Goal: Find specific page/section: Find specific page/section

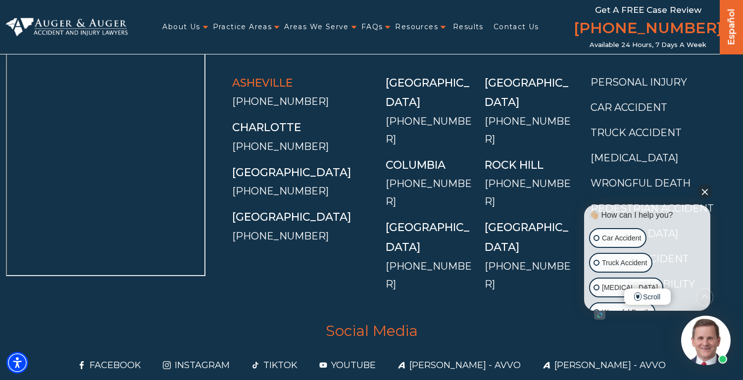
scroll to position [3602, 0]
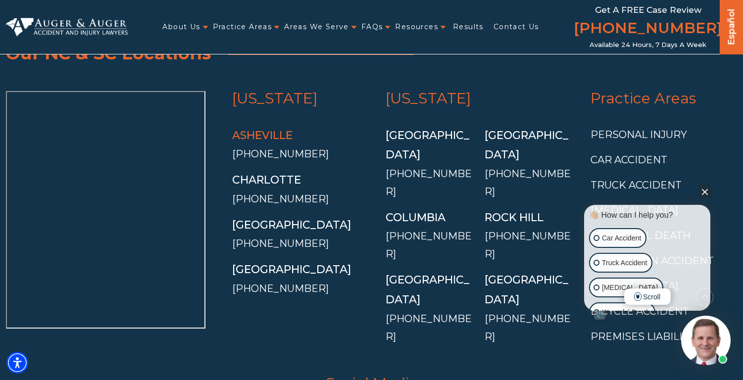
click at [272, 129] on link "Asheville" at bounding box center [262, 135] width 60 height 13
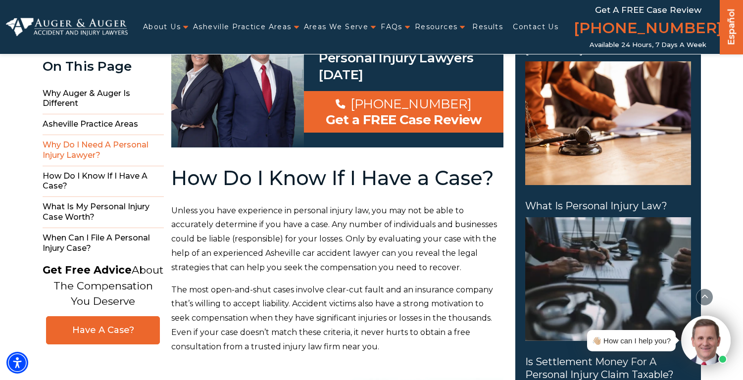
scroll to position [1626, 0]
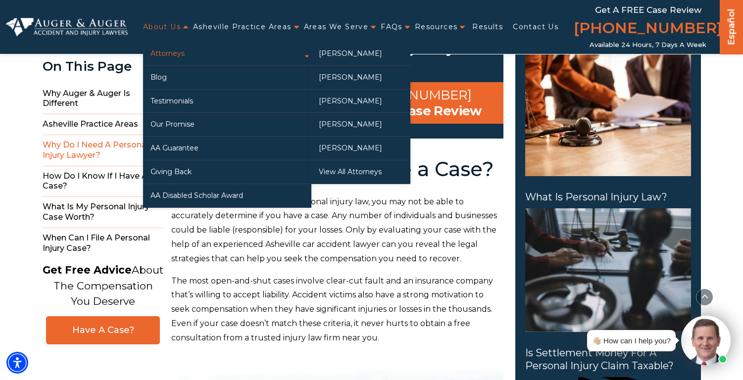
click at [180, 47] on link "Attorneys" at bounding box center [227, 53] width 168 height 23
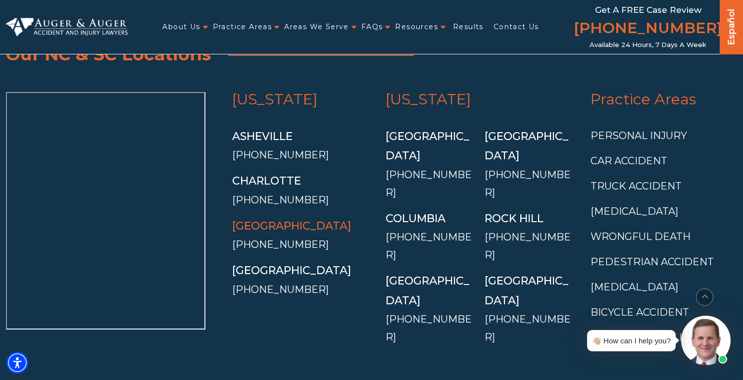
scroll to position [2229, 0]
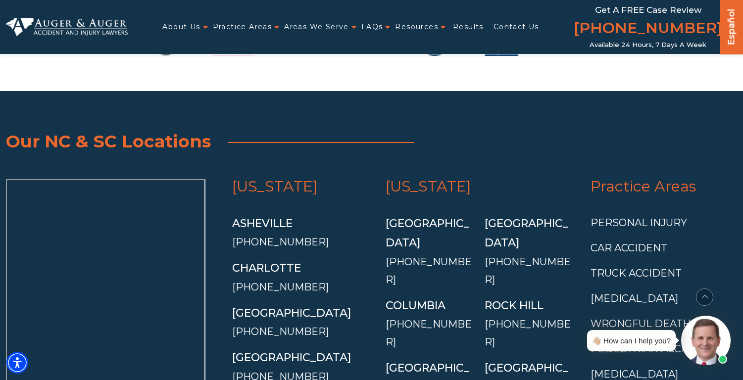
click at [516, 214] on div "[GEOGRAPHIC_DATA]" at bounding box center [530, 233] width 92 height 39
click at [516, 217] on link "[GEOGRAPHIC_DATA]" at bounding box center [526, 233] width 84 height 33
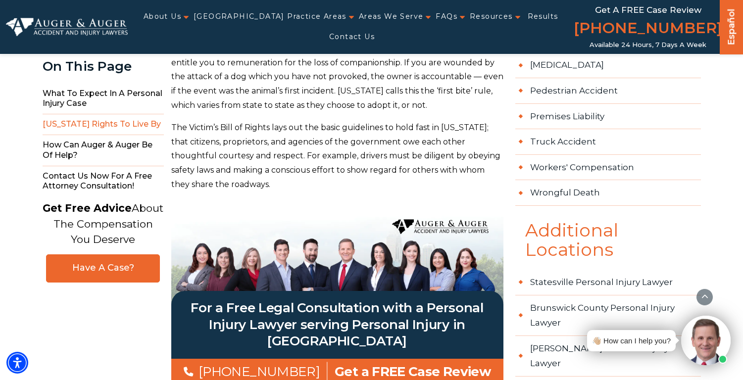
scroll to position [829, 0]
